Goal: Transaction & Acquisition: Purchase product/service

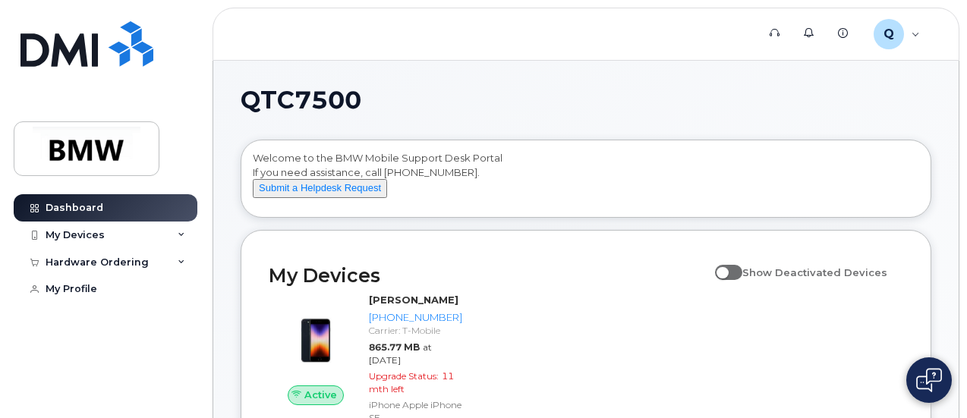
scroll to position [76, 0]
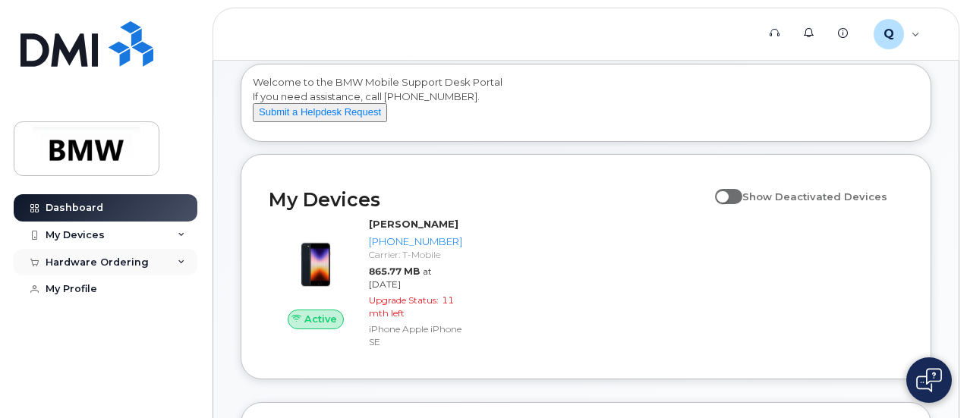
click at [144, 258] on div "Hardware Ordering" at bounding box center [106, 262] width 184 height 27
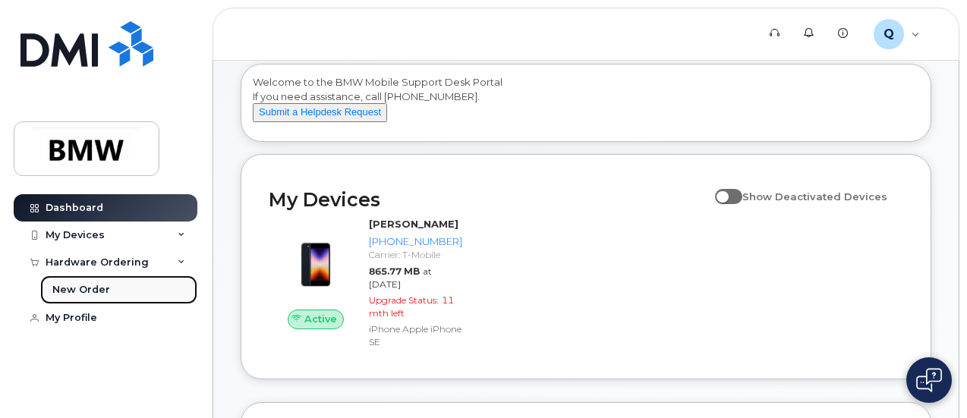
click at [101, 288] on div "New Order" at bounding box center [81, 290] width 58 height 14
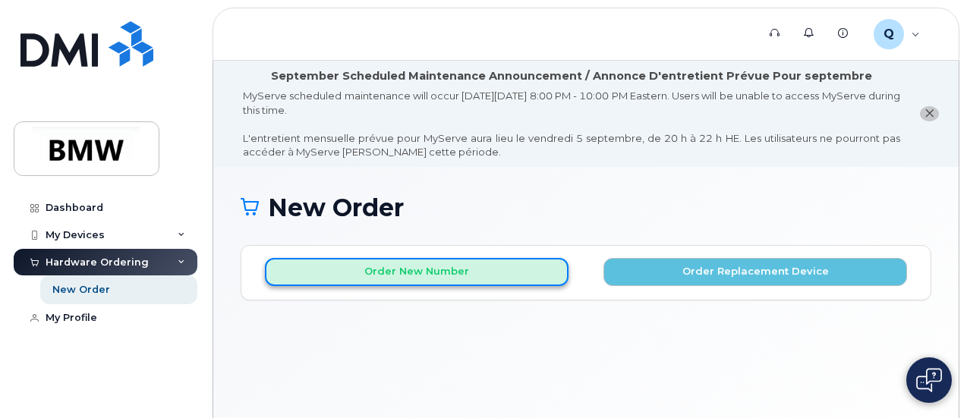
click at [434, 276] on button "Order New Number" at bounding box center [417, 272] width 304 height 28
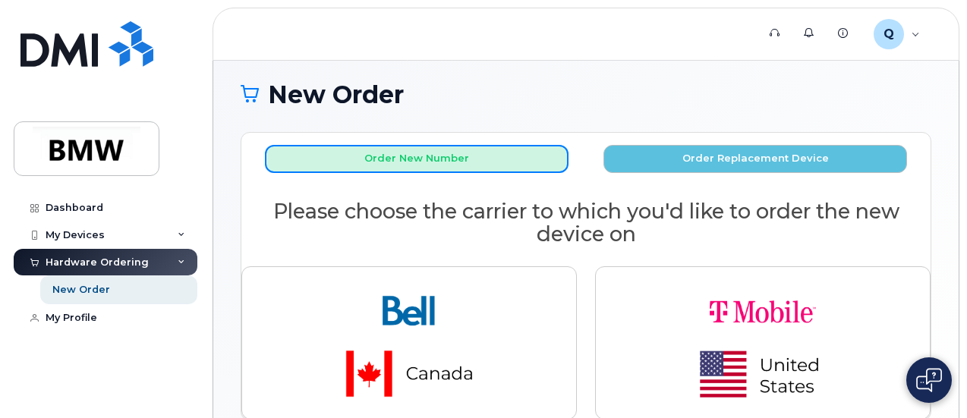
scroll to position [205, 0]
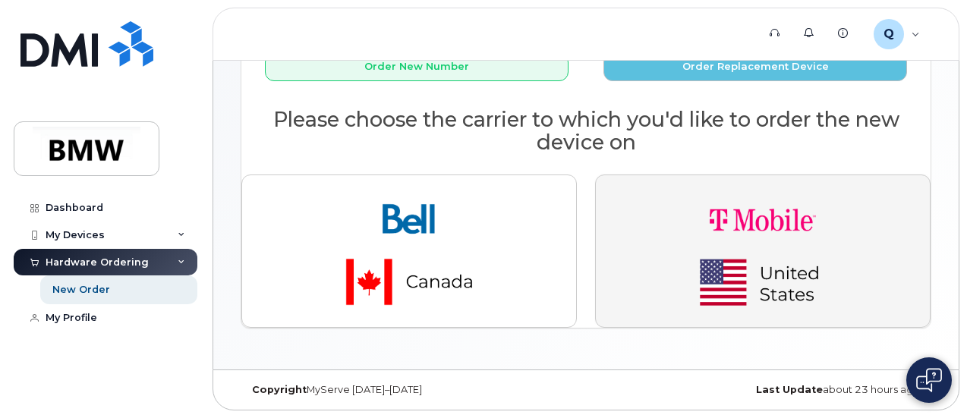
click at [746, 222] on img "button" at bounding box center [763, 252] width 213 height 128
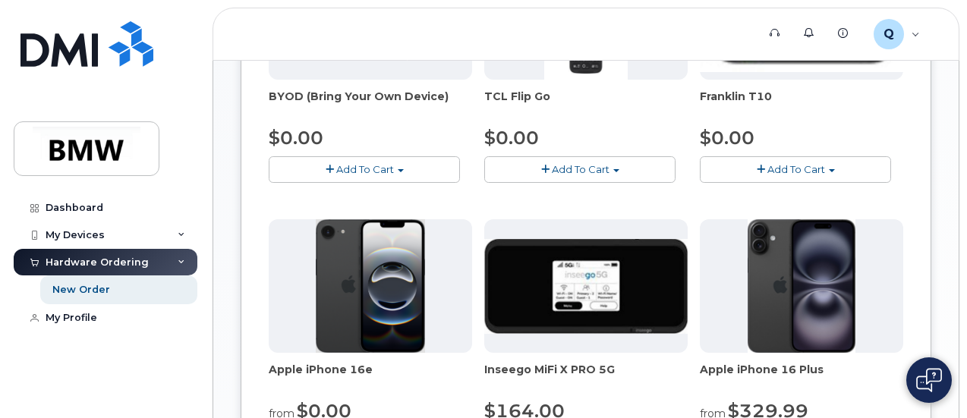
scroll to position [736, 0]
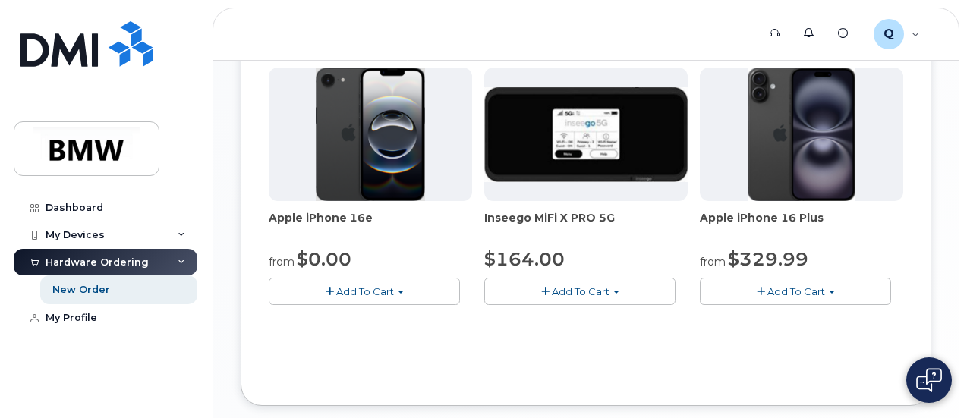
click at [336, 298] on span "Add To Cart" at bounding box center [365, 291] width 58 height 12
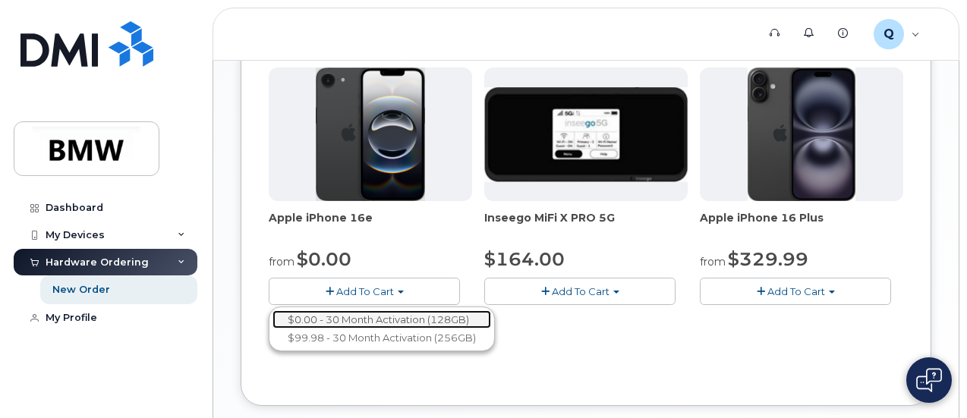
click at [376, 329] on link "$0.00 - 30 Month Activation (128GB)" at bounding box center [382, 319] width 219 height 19
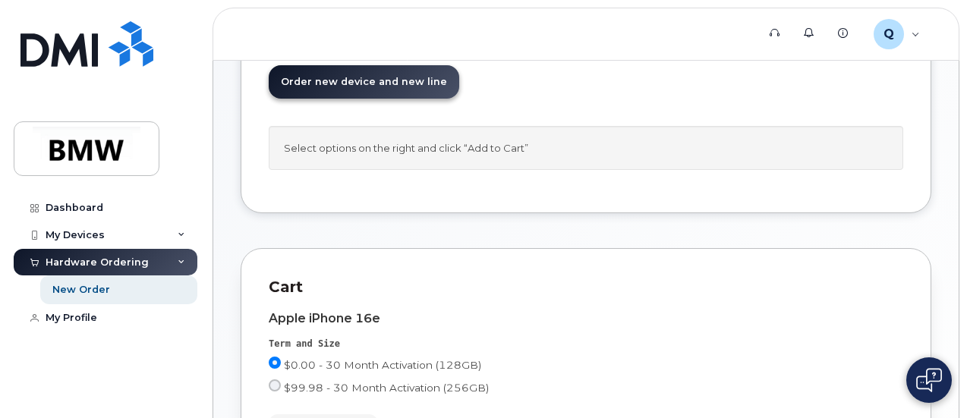
scroll to position [231, 0]
